Goal: Information Seeking & Learning: Learn about a topic

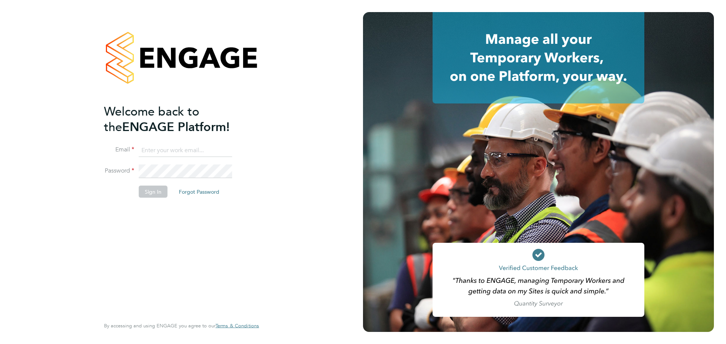
type input "ellis@wearetecrec.com"
click at [179, 190] on button "Forgot Password" at bounding box center [199, 192] width 53 height 12
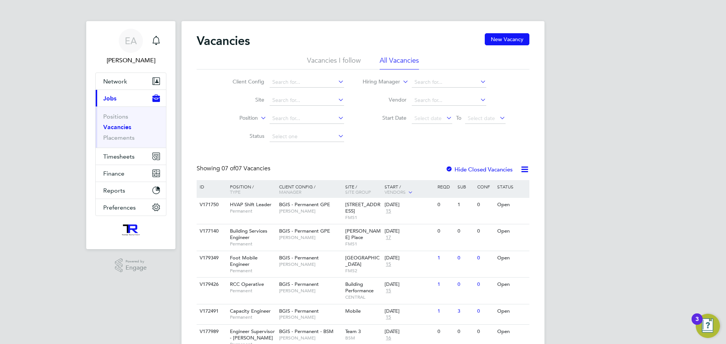
click at [350, 59] on li "Vacancies I follow" at bounding box center [334, 63] width 54 height 14
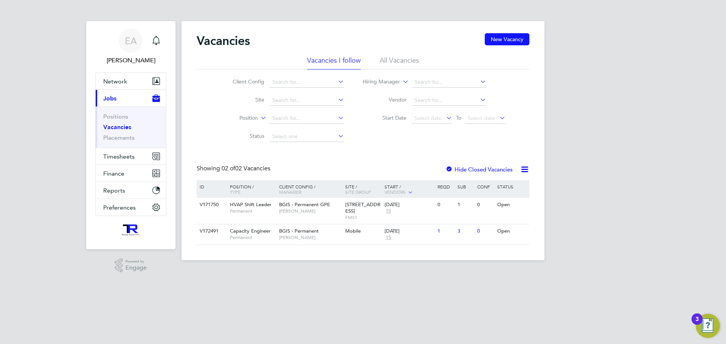
click at [393, 61] on li "All Vacancies" at bounding box center [399, 63] width 39 height 14
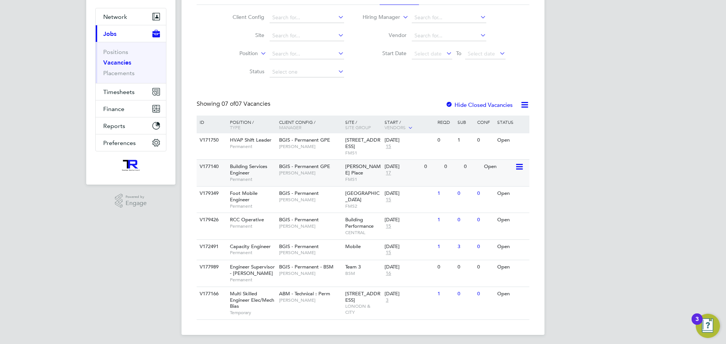
scroll to position [68, 0]
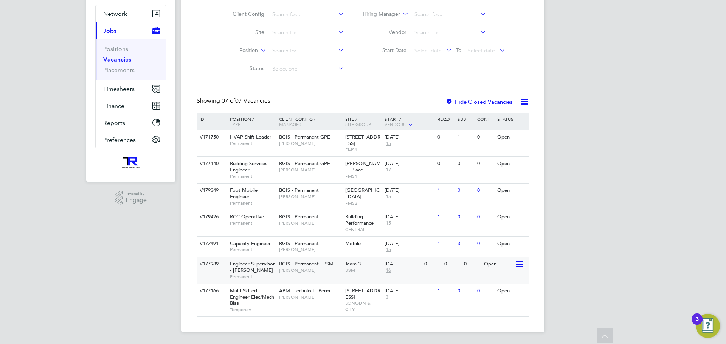
click at [320, 270] on span "Toby Bavester" at bounding box center [310, 271] width 62 height 6
click at [306, 249] on span "Nigel Stamp" at bounding box center [310, 250] width 62 height 6
click at [298, 217] on span "BGIS - Permanent" at bounding box center [299, 217] width 40 height 6
click at [272, 200] on span "Permanent" at bounding box center [252, 203] width 45 height 6
click at [311, 173] on span "Jasmin Padmore" at bounding box center [310, 170] width 62 height 6
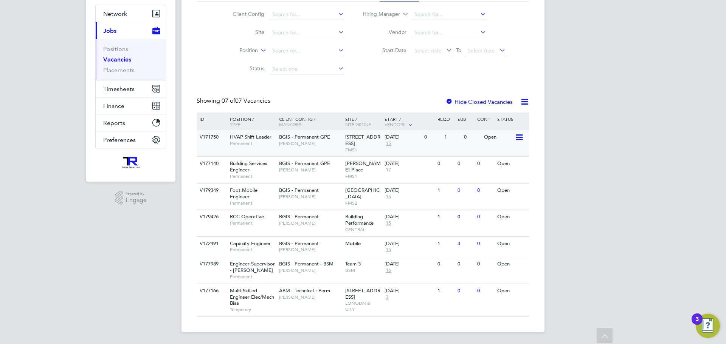
click at [312, 141] on span "Nick Guest" at bounding box center [310, 144] width 62 height 6
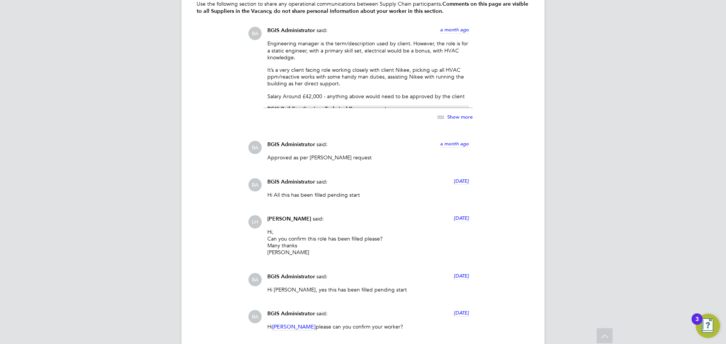
scroll to position [1172, 0]
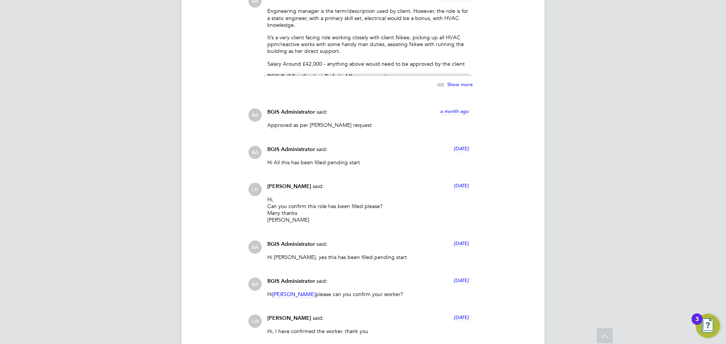
drag, startPoint x: 305, startPoint y: 214, endPoint x: 263, endPoint y: 195, distance: 45.8
click at [263, 195] on div "Liam Hargate said: 3 days ago Hi, Can you confirm this role has been filled ple…" at bounding box center [367, 206] width 209 height 46
click at [387, 177] on div "BA BGIS Administrator said: a month ago Engineering manager is the term/descrip…" at bounding box center [388, 167] width 281 height 346
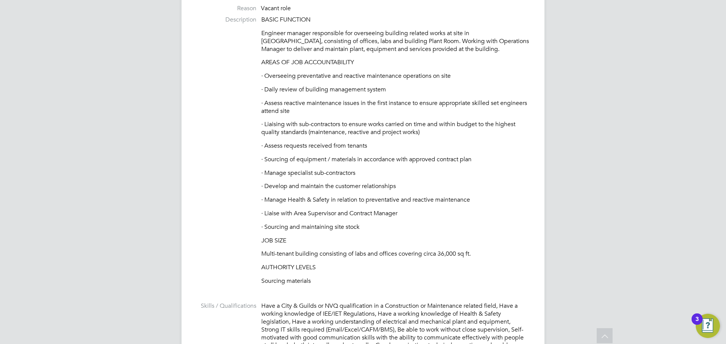
scroll to position [0, 0]
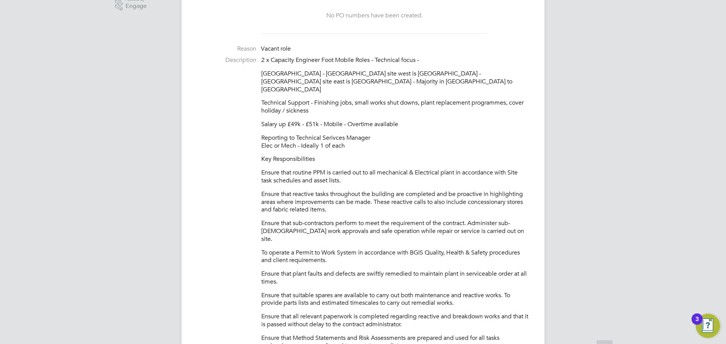
scroll to position [265, 0]
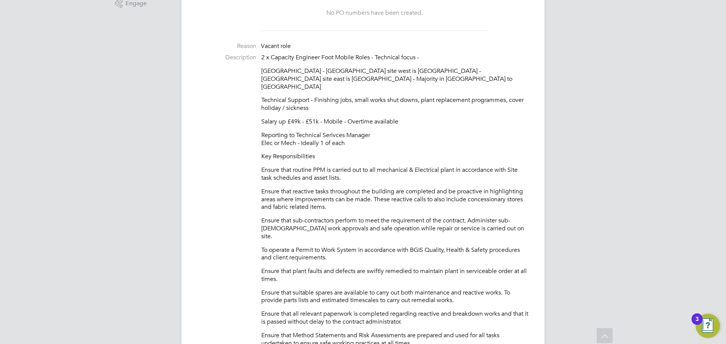
drag, startPoint x: 346, startPoint y: 138, endPoint x: 258, endPoint y: 53, distance: 123.0
click at [457, 76] on p "Central London - Furthest site west is Marble Arch - Furthest site east is Aldg…" at bounding box center [395, 78] width 268 height 23
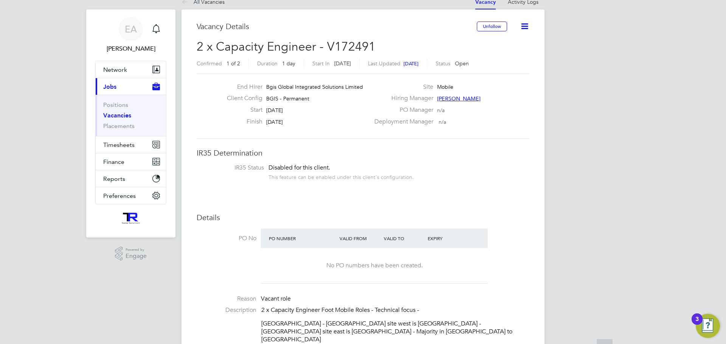
scroll to position [0, 0]
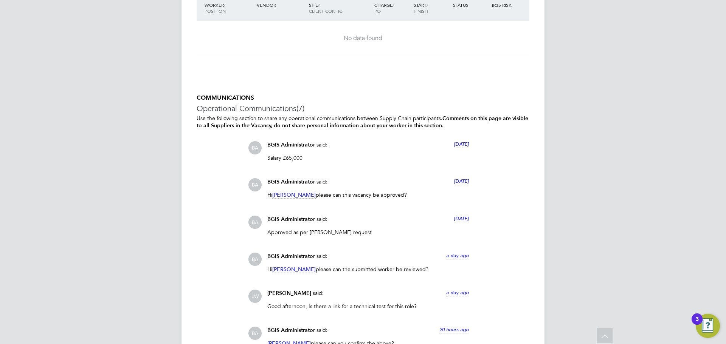
scroll to position [1852, 0]
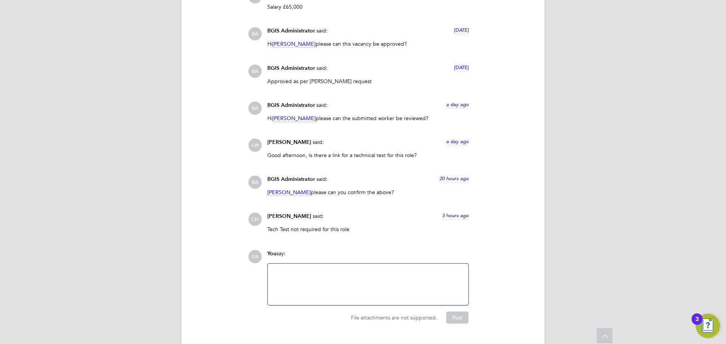
drag, startPoint x: 286, startPoint y: 245, endPoint x: 357, endPoint y: 254, distance: 71.6
click at [357, 254] on div "COMMUNICATIONS Operational Communications (7) Use the following section to shar…" at bounding box center [363, 133] width 333 height 381
click at [386, 226] on div "Chris Howlett said: 3 hours ago" at bounding box center [367, 219] width 201 height 13
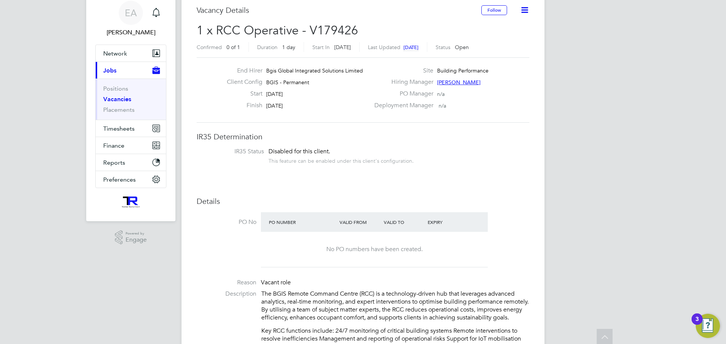
scroll to position [0, 0]
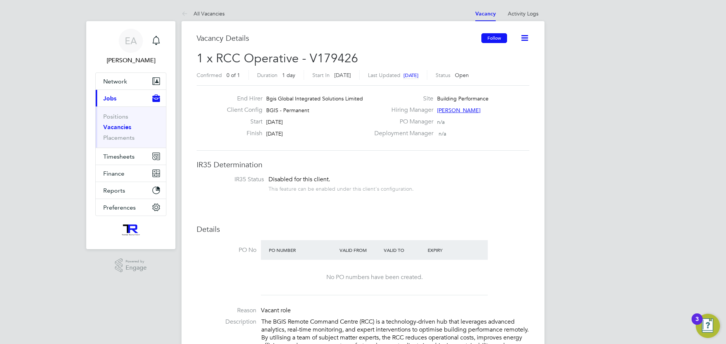
click at [492, 36] on button "Follow" at bounding box center [494, 38] width 26 height 10
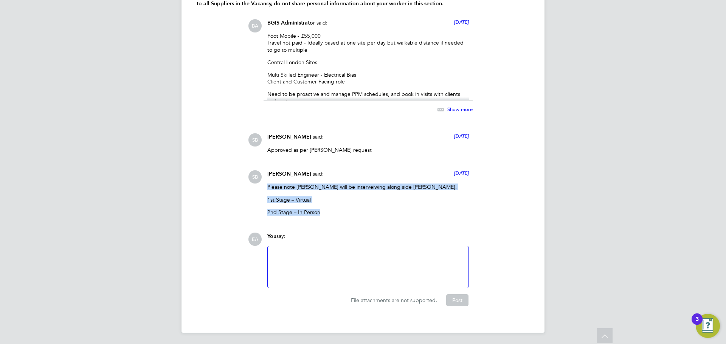
drag, startPoint x: 321, startPoint y: 211, endPoint x: 268, endPoint y: 186, distance: 58.0
click at [268, 186] on div "Please note Hamza will be interveiwing along side Ross Pinner. 1st Stage – Virt…" at bounding box center [367, 203] width 201 height 38
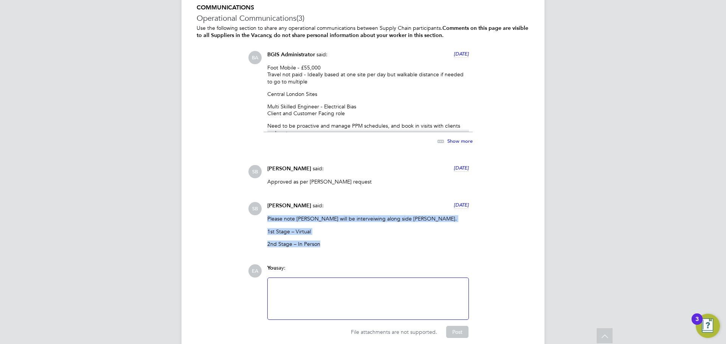
scroll to position [1189, 0]
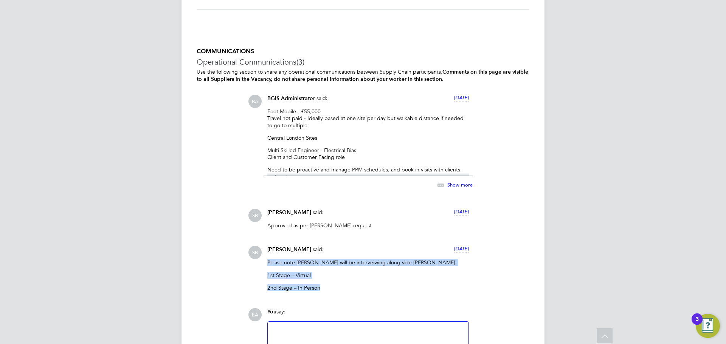
click at [458, 182] on span "Show more" at bounding box center [459, 185] width 25 height 6
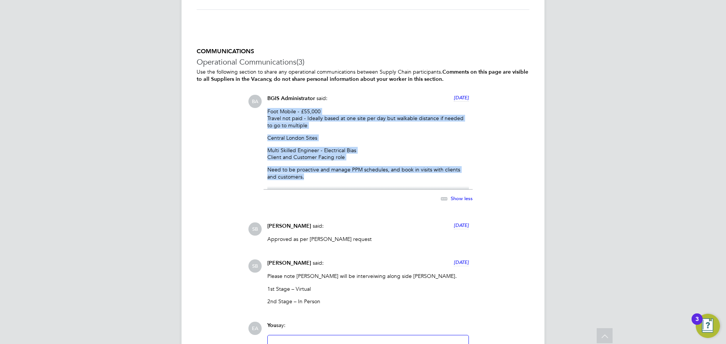
drag, startPoint x: 288, startPoint y: 168, endPoint x: 267, endPoint y: 112, distance: 59.8
click at [267, 112] on div "BGIS Administrator said: 7 days ago Foot Mobile - £55,000 Travel not paid - Ide…" at bounding box center [367, 153] width 209 height 116
copy div "Foot Mobile - £55,000 Travel not paid - Ideally based at one site per day but w…"
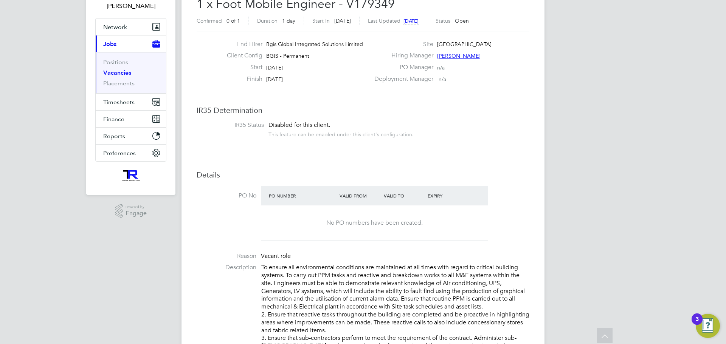
scroll to position [0, 0]
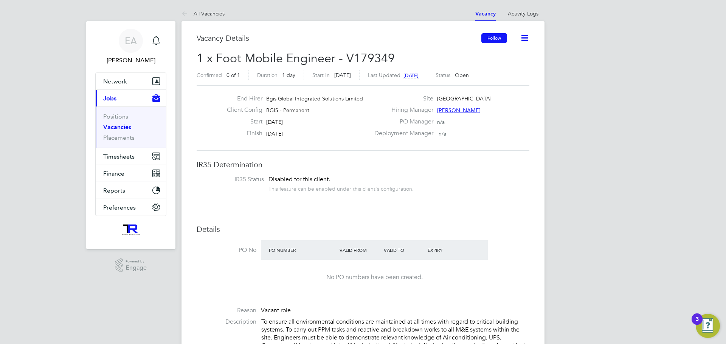
click at [490, 40] on button "Follow" at bounding box center [494, 38] width 26 height 10
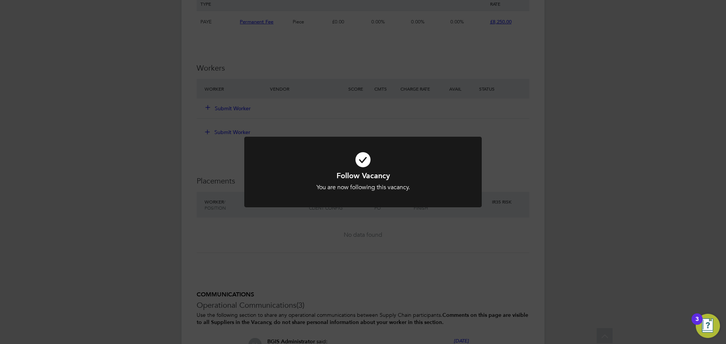
scroll to position [1210, 0]
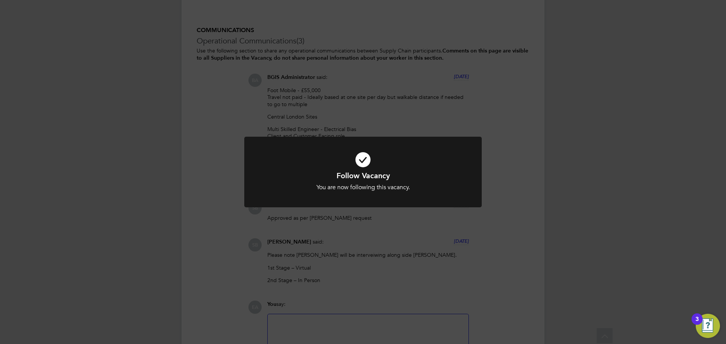
click at [395, 129] on div "Follow Vacancy You are now following this vacancy. Cancel Okay" at bounding box center [363, 172] width 726 height 344
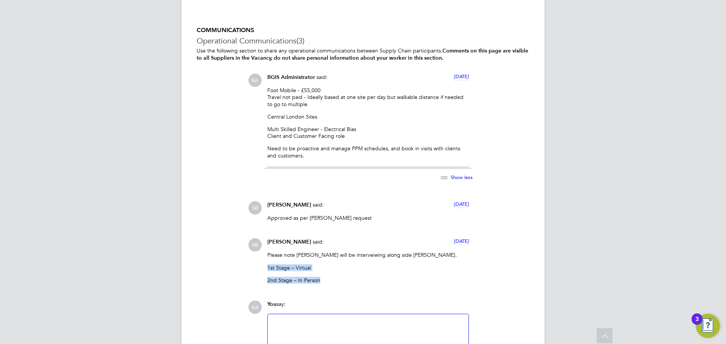
drag, startPoint x: 320, startPoint y: 280, endPoint x: 256, endPoint y: 266, distance: 65.3
click at [256, 266] on div "SB Sasha Baird said: 7 days ago Please note Hamza will be interveiwing along si…" at bounding box center [388, 264] width 281 height 51
click at [365, 210] on div "Sasha Baird said: 7 days ago" at bounding box center [367, 207] width 201 height 13
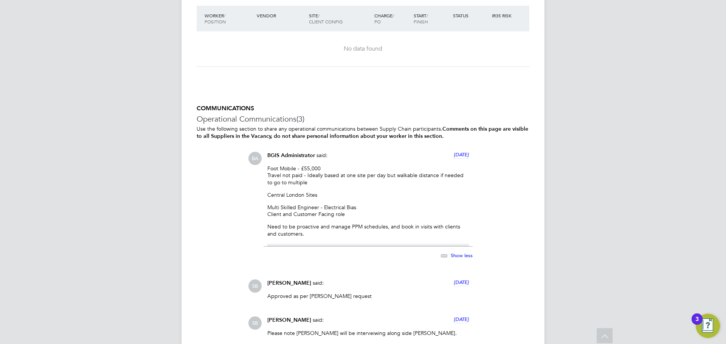
scroll to position [1134, 0]
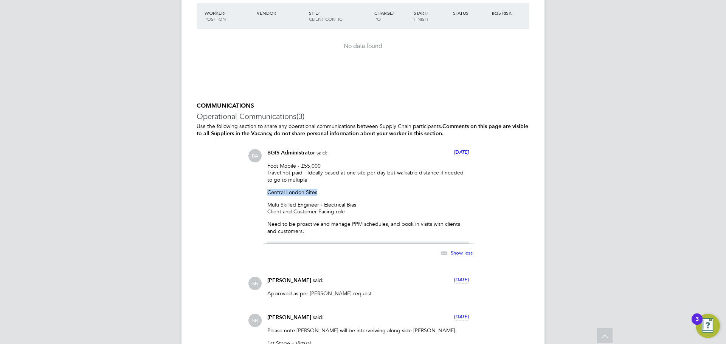
drag, startPoint x: 316, startPoint y: 193, endPoint x: 253, endPoint y: 194, distance: 63.9
click at [253, 194] on div "BA BGIS Administrator said: 7 days ago Foot Mobile - £55,000 Travel not paid - …" at bounding box center [388, 207] width 281 height 116
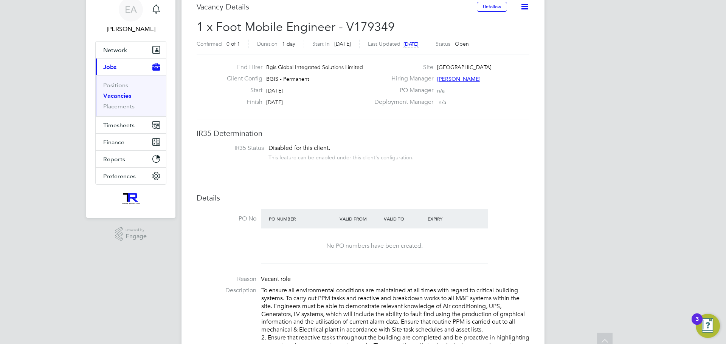
scroll to position [0, 0]
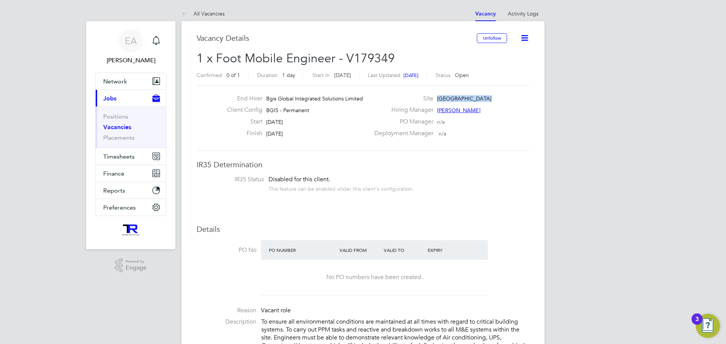
drag, startPoint x: 437, startPoint y: 97, endPoint x: 507, endPoint y: 99, distance: 70.0
click at [507, 99] on div "Site New Street Square" at bounding box center [451, 101] width 163 height 12
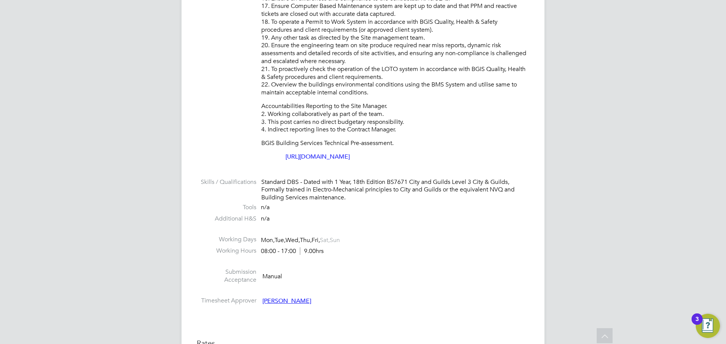
scroll to position [567, 0]
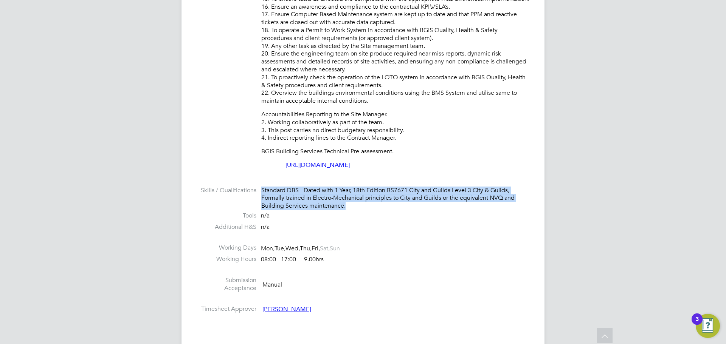
drag, startPoint x: 346, startPoint y: 207, endPoint x: 260, endPoint y: 192, distance: 87.1
click at [260, 192] on li "Skills / Qualifications Standard DBS - Dated with 1 Year, 18th Edition BS7671 C…" at bounding box center [363, 199] width 333 height 25
click at [394, 210] on div "Standard DBS - Dated with 1 Year, 18th Edition BS7671 City and Guilds Level 3 C…" at bounding box center [395, 198] width 268 height 23
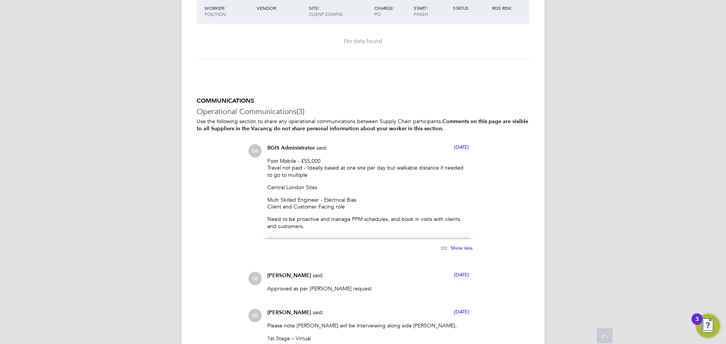
scroll to position [1247, 0]
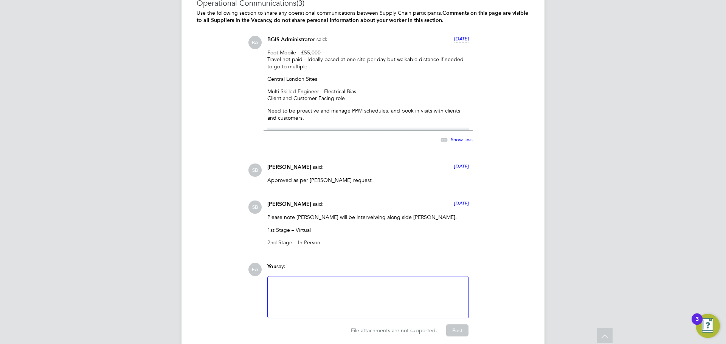
drag, startPoint x: 309, startPoint y: 66, endPoint x: 295, endPoint y: 71, distance: 15.0
click at [263, 57] on div "BA BGIS Administrator said: 7 days ago Foot Mobile - £55,000 Travel not paid - …" at bounding box center [388, 94] width 281 height 116
click at [351, 69] on div "Foot Mobile - £55,000 Travel not paid - Ideally based at one site per day but w…" at bounding box center [367, 90] width 201 height 82
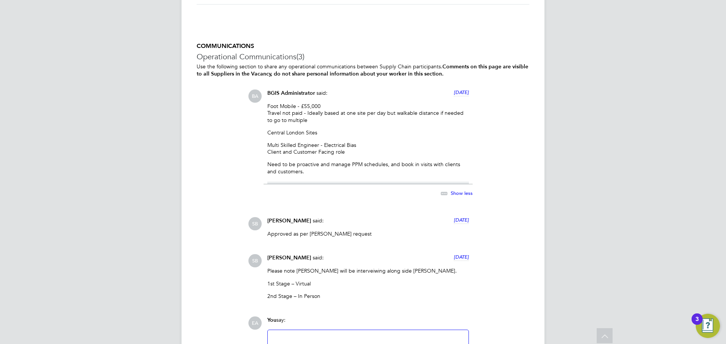
scroll to position [1164, 0]
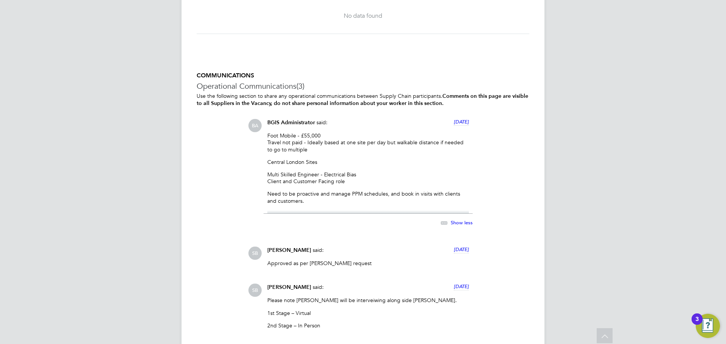
drag, startPoint x: 304, startPoint y: 148, endPoint x: 266, endPoint y: 141, distance: 38.9
click at [266, 141] on div "BGIS Administrator said: 7 days ago Foot Mobile - £55,000 Travel not paid - Ide…" at bounding box center [367, 177] width 209 height 116
click at [320, 149] on p "Foot Mobile - £55,000 Travel not paid - Ideally based at one site per day but w…" at bounding box center [367, 142] width 201 height 21
drag, startPoint x: 302, startPoint y: 150, endPoint x: 262, endPoint y: 143, distance: 40.3
click at [262, 143] on div "BA BGIS Administrator said: 7 days ago Foot Mobile - £55,000 Travel not paid - …" at bounding box center [388, 177] width 281 height 116
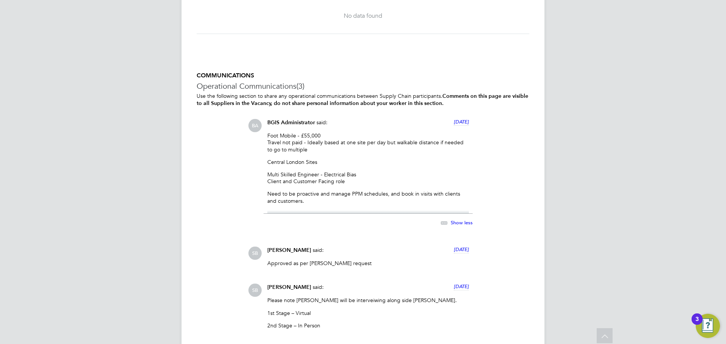
click at [515, 172] on div "BA BGIS Administrator said: 7 days ago Foot Mobile - £55,000 Travel not paid - …" at bounding box center [388, 177] width 281 height 116
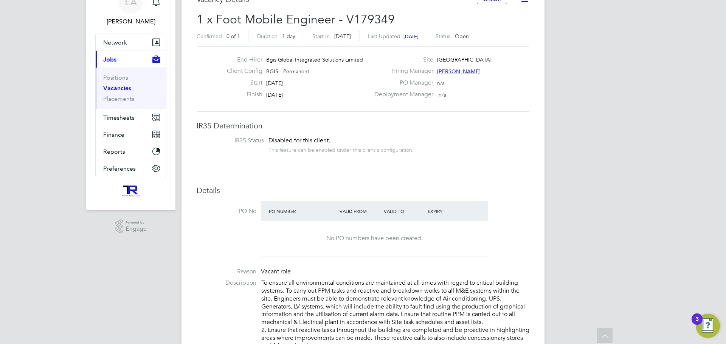
scroll to position [0, 0]
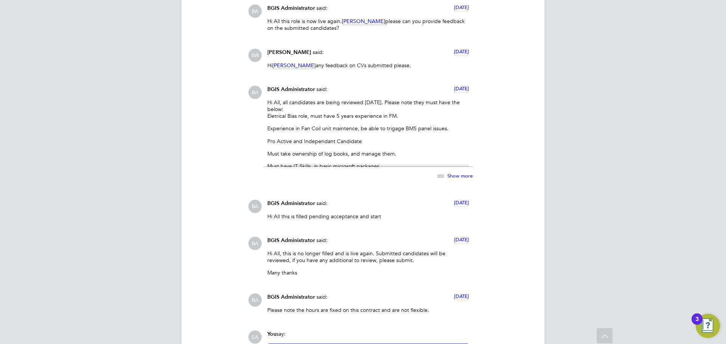
scroll to position [1663, 0]
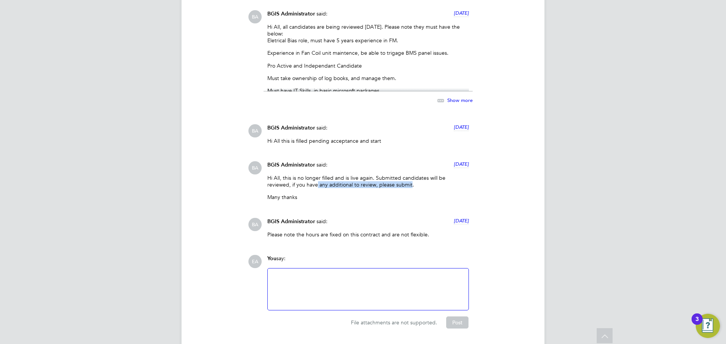
drag, startPoint x: 386, startPoint y: 185, endPoint x: 293, endPoint y: 183, distance: 93.4
click at [293, 183] on p "Hi All, this is no longer filled and is live again. Submitted candidates will b…" at bounding box center [367, 182] width 201 height 14
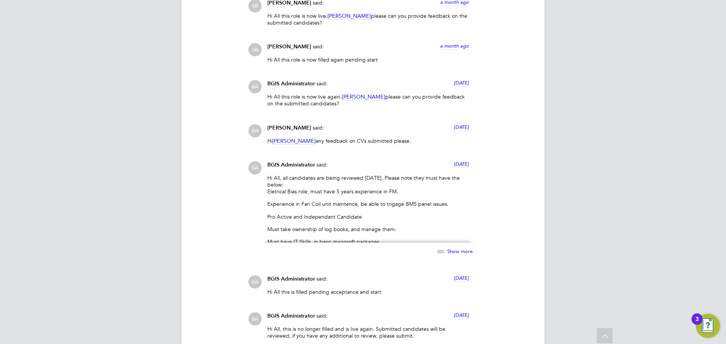
scroll to position [1686, 0]
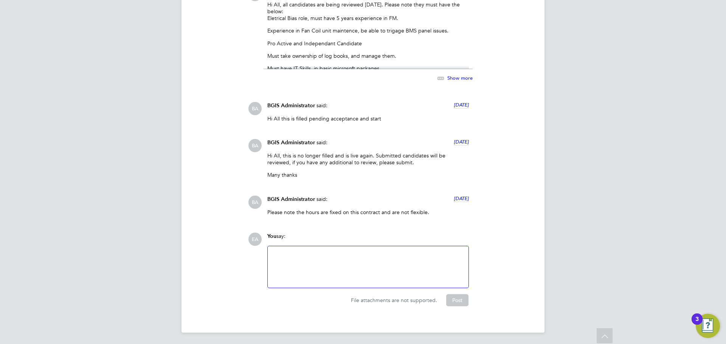
click at [308, 264] on div at bounding box center [368, 267] width 192 height 33
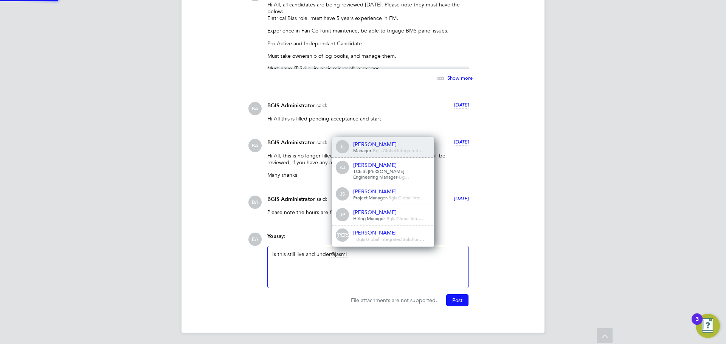
scroll to position [0, 0]
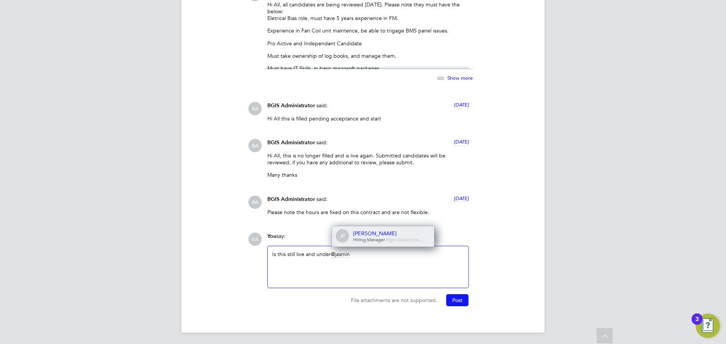
click at [406, 232] on div "[PERSON_NAME]" at bounding box center [391, 233] width 76 height 7
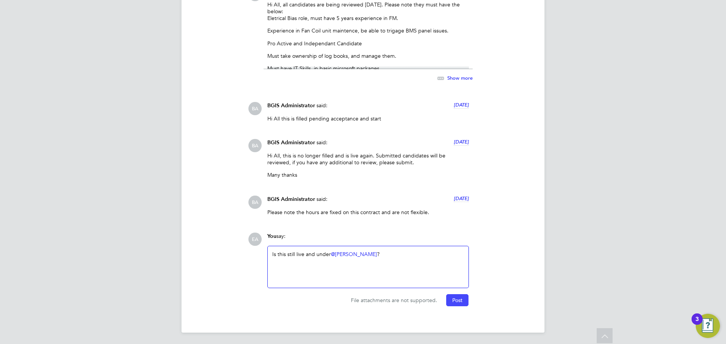
click at [454, 300] on button "Post" at bounding box center [457, 300] width 22 height 12
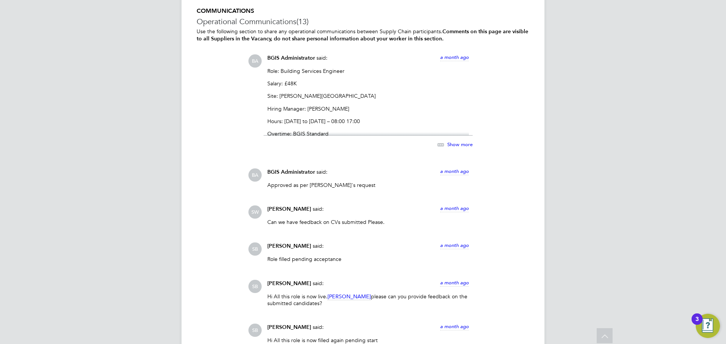
click at [452, 143] on span "Show more" at bounding box center [459, 144] width 25 height 6
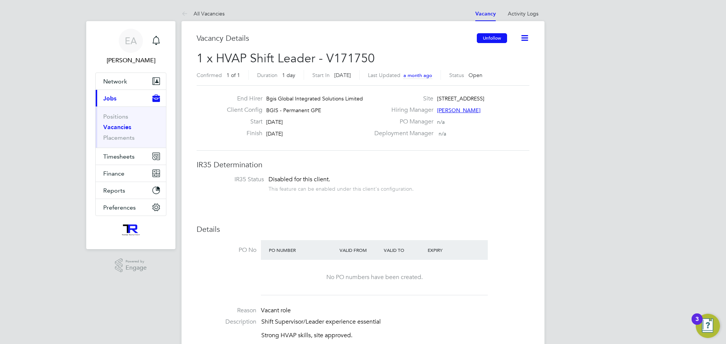
click at [488, 36] on button "Unfollow" at bounding box center [492, 38] width 30 height 10
click at [121, 130] on link "Vacancies" at bounding box center [117, 127] width 28 height 7
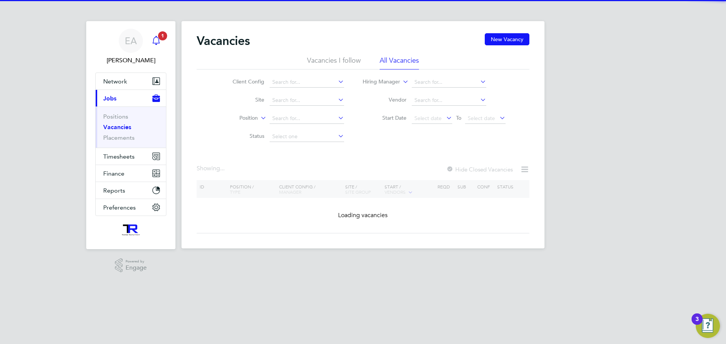
click at [159, 44] on icon "Main navigation" at bounding box center [156, 40] width 9 height 9
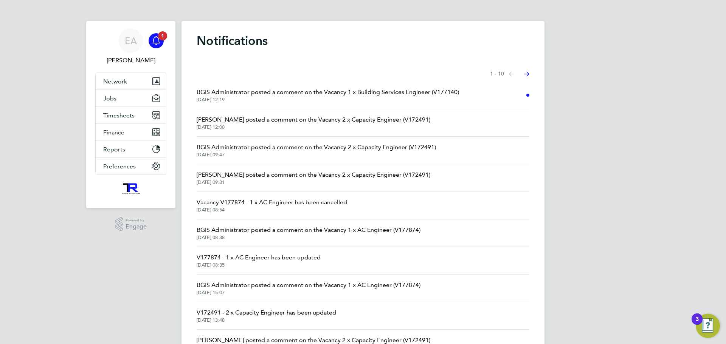
click at [347, 95] on span "BGIS Administrator posted a comment on the Vacancy 1 x Building Services Engine…" at bounding box center [328, 92] width 262 height 9
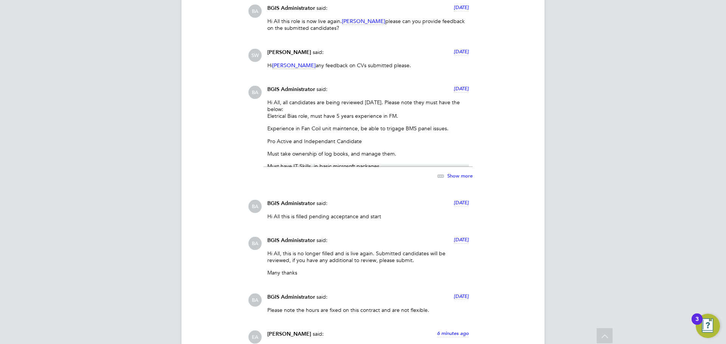
scroll to position [1760, 0]
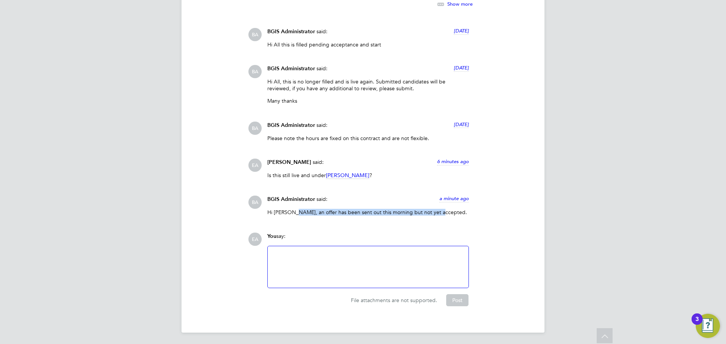
drag, startPoint x: 288, startPoint y: 215, endPoint x: 468, endPoint y: 215, distance: 179.2
click at [433, 212] on p "Hi [PERSON_NAME], an offer has been sent out this morning but not yet accepted." at bounding box center [367, 212] width 201 height 7
drag, startPoint x: 427, startPoint y: 214, endPoint x: 272, endPoint y: 206, distance: 154.8
click at [272, 206] on div "BGIS Administrator said: a minute ago Hi [PERSON_NAME], an offer has been sent …" at bounding box center [367, 209] width 209 height 26
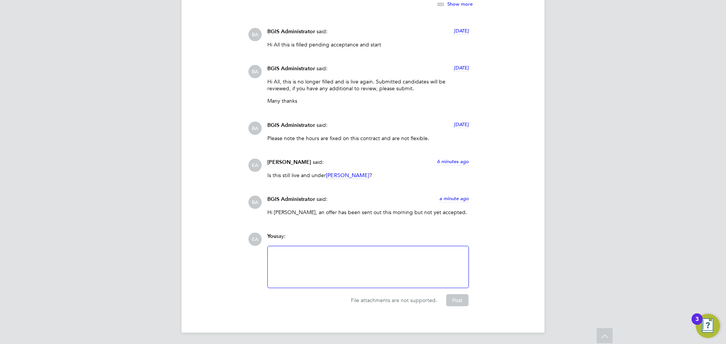
click at [329, 253] on div at bounding box center [368, 267] width 192 height 33
click at [459, 300] on button "Post" at bounding box center [457, 300] width 22 height 12
